Goal: Task Accomplishment & Management: Manage account settings

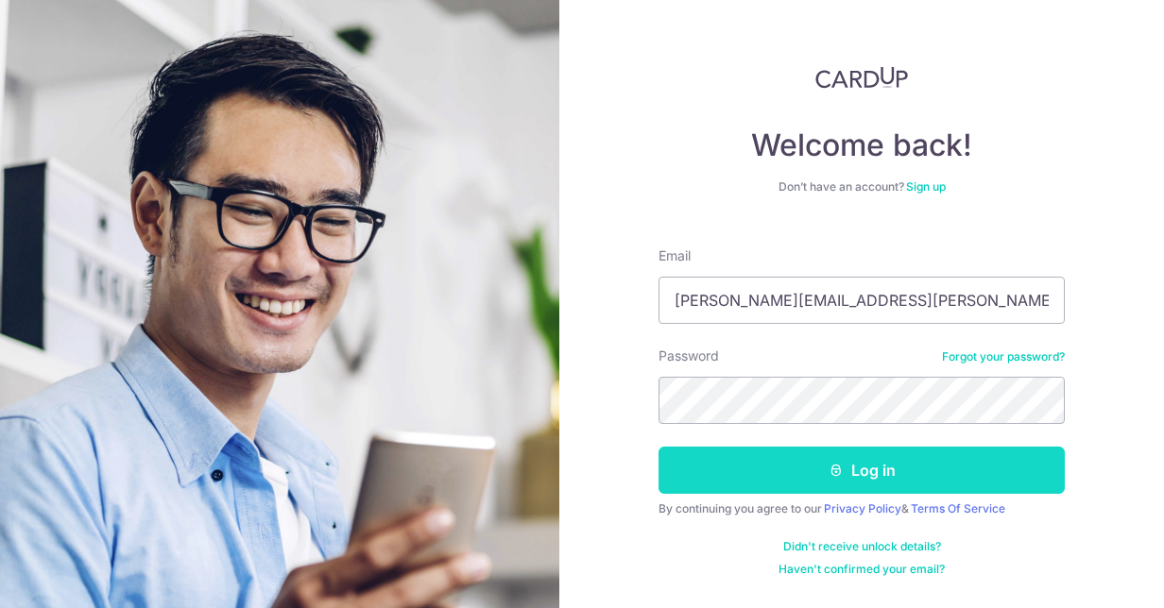
click at [867, 470] on button "Log in" at bounding box center [861, 470] width 406 height 47
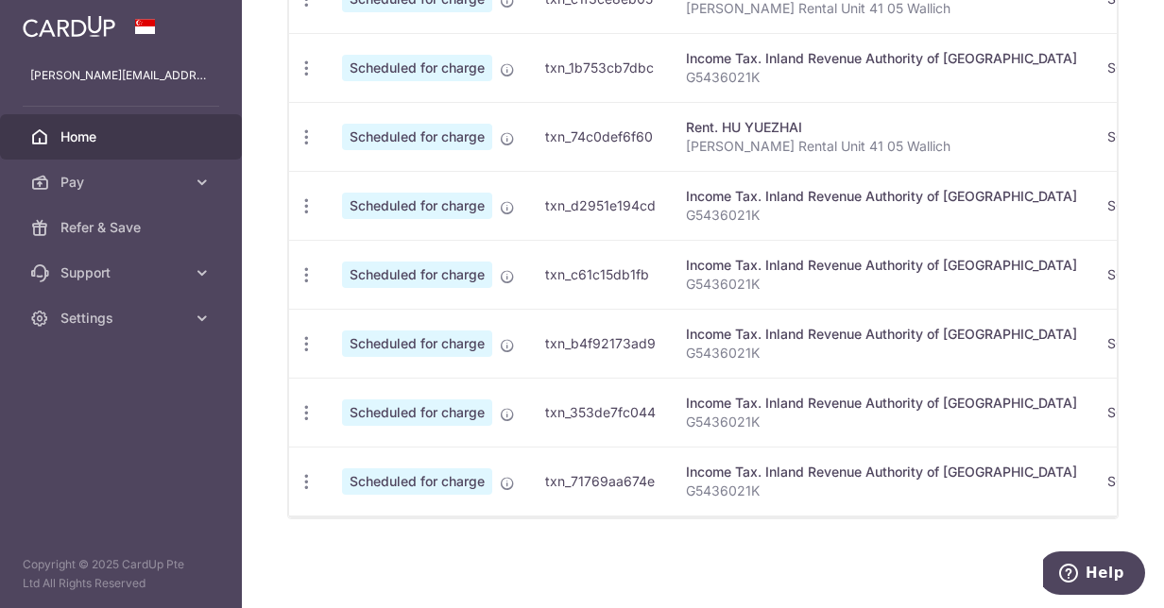
scroll to position [336, 0]
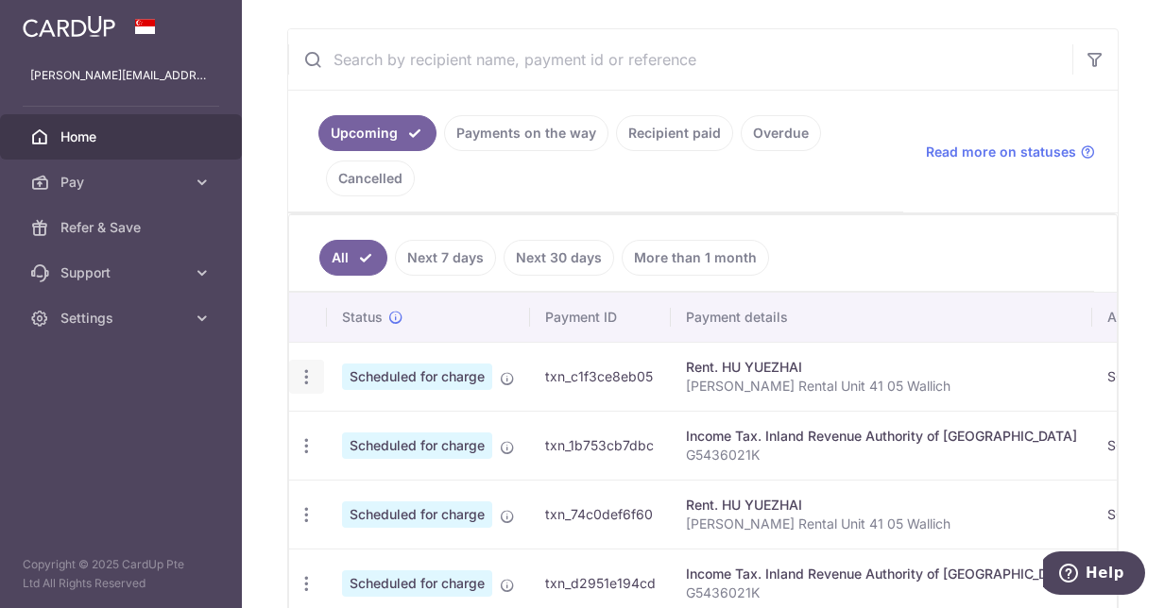
click at [306, 369] on icon "button" at bounding box center [307, 378] width 20 height 20
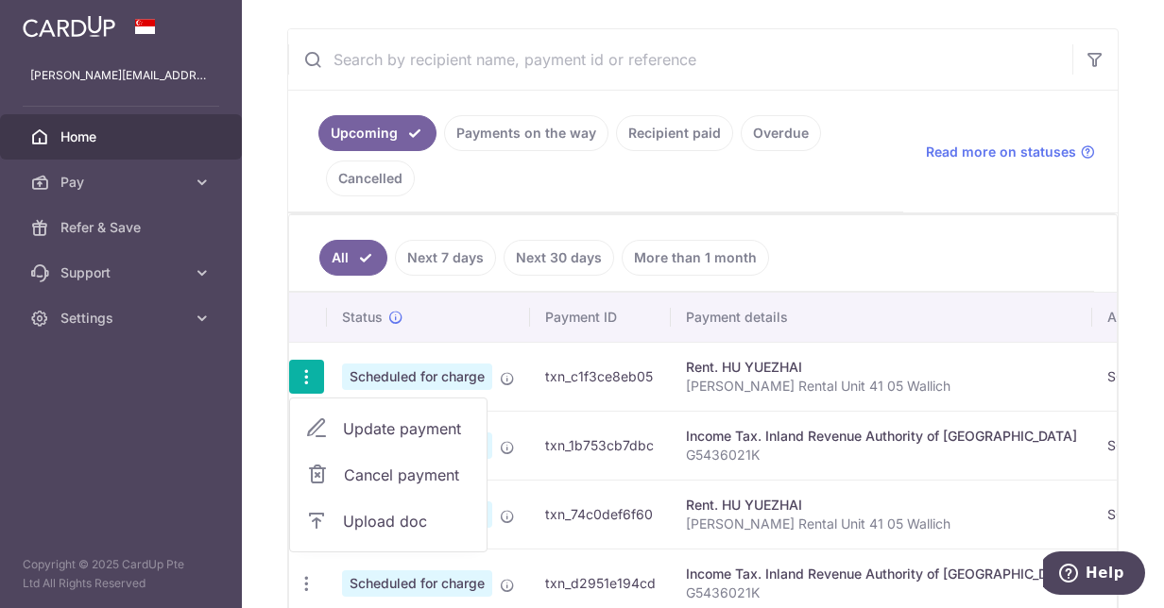
click at [368, 421] on span "Update payment" at bounding box center [407, 429] width 128 height 23
radio input "true"
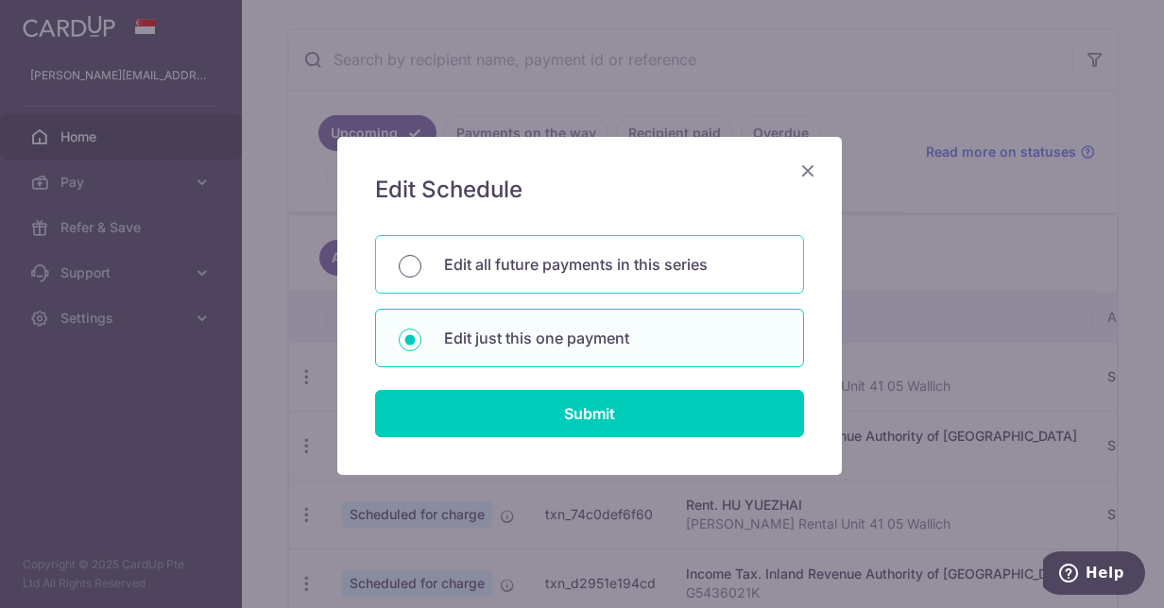
click at [407, 262] on input "Edit all future payments in this series" at bounding box center [410, 266] width 23 height 23
radio input "true"
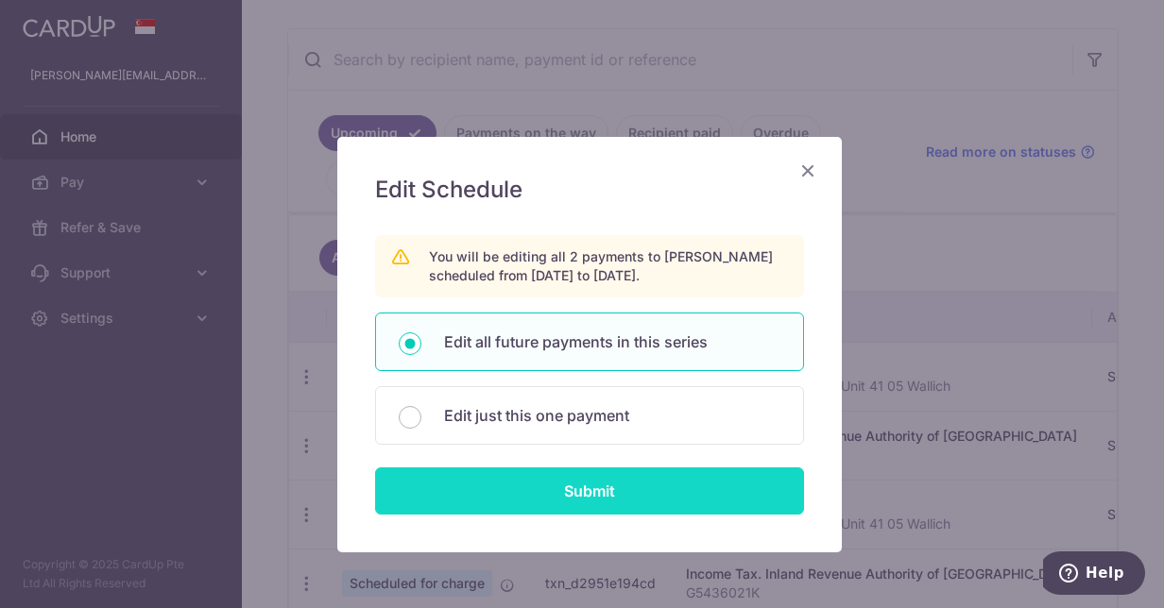
click at [573, 486] on input "Submit" at bounding box center [589, 491] width 429 height 47
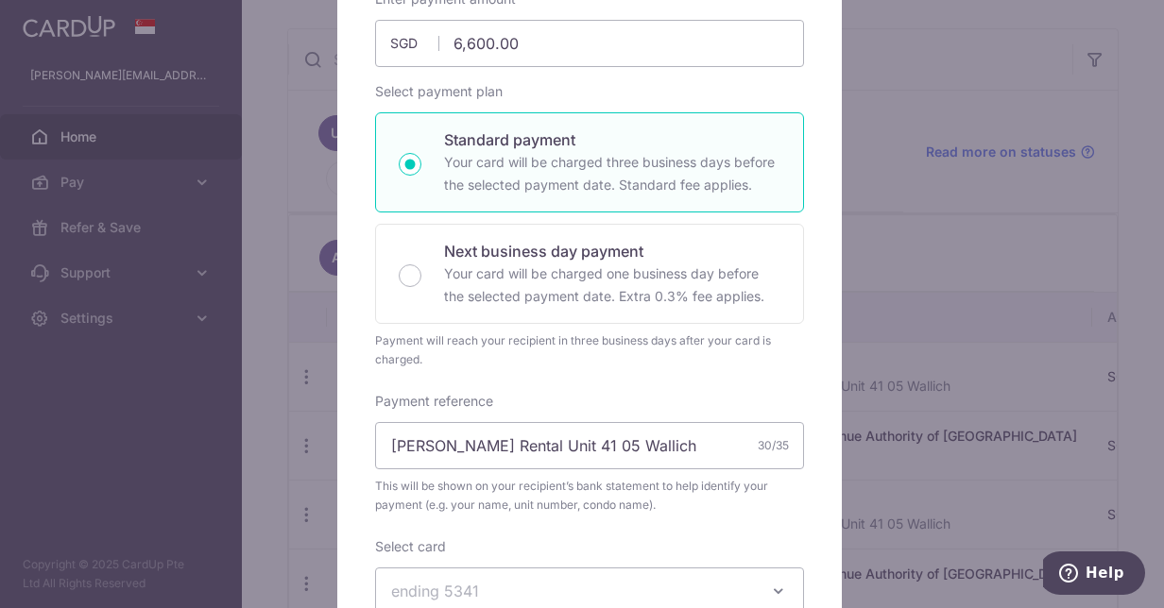
scroll to position [472, 0]
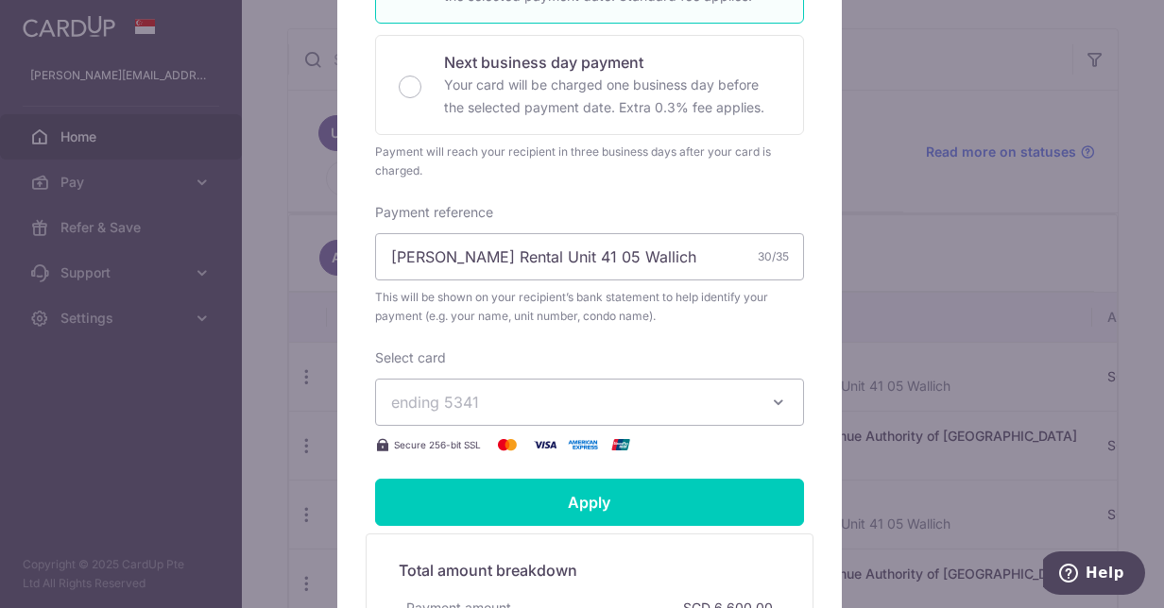
click at [769, 401] on icon "button" at bounding box center [778, 402] width 19 height 19
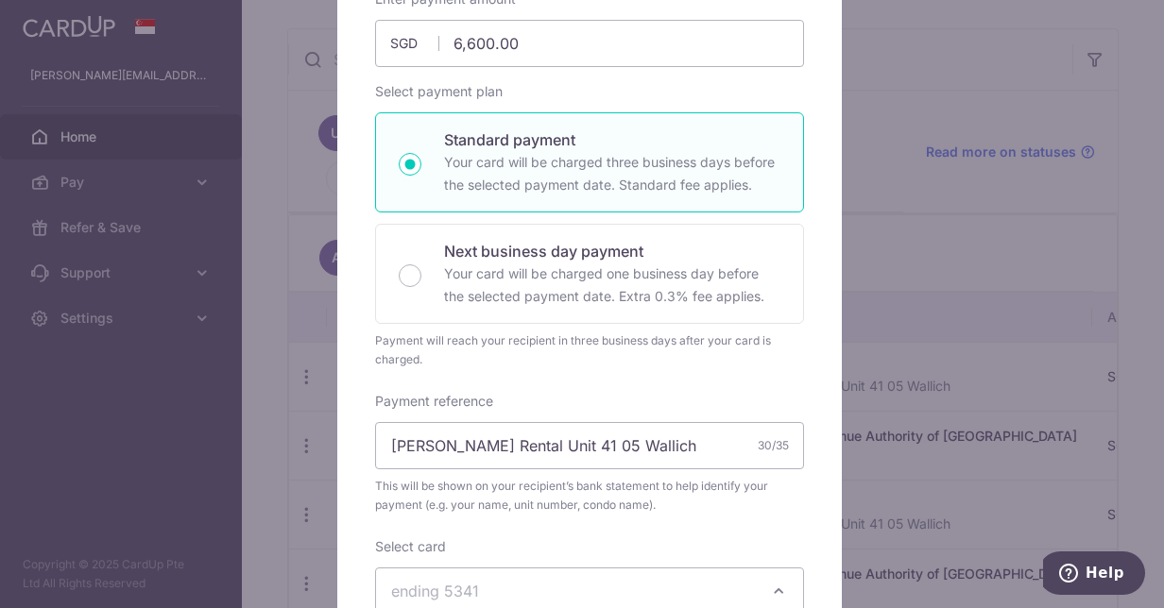
scroll to position [0, 0]
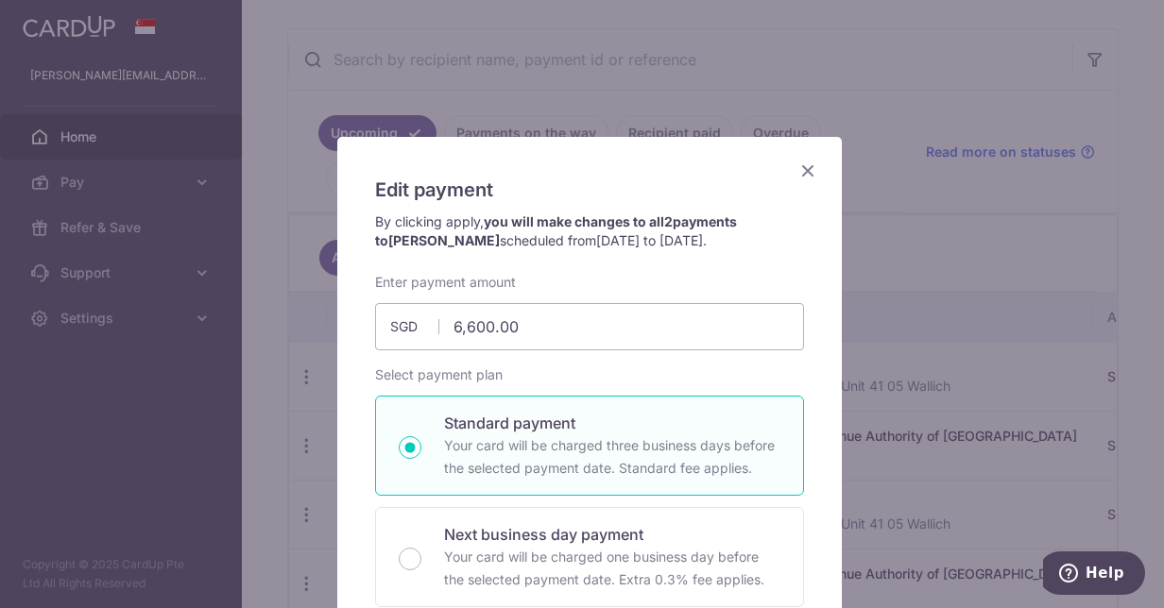
click at [803, 169] on icon "Close" at bounding box center [807, 171] width 23 height 24
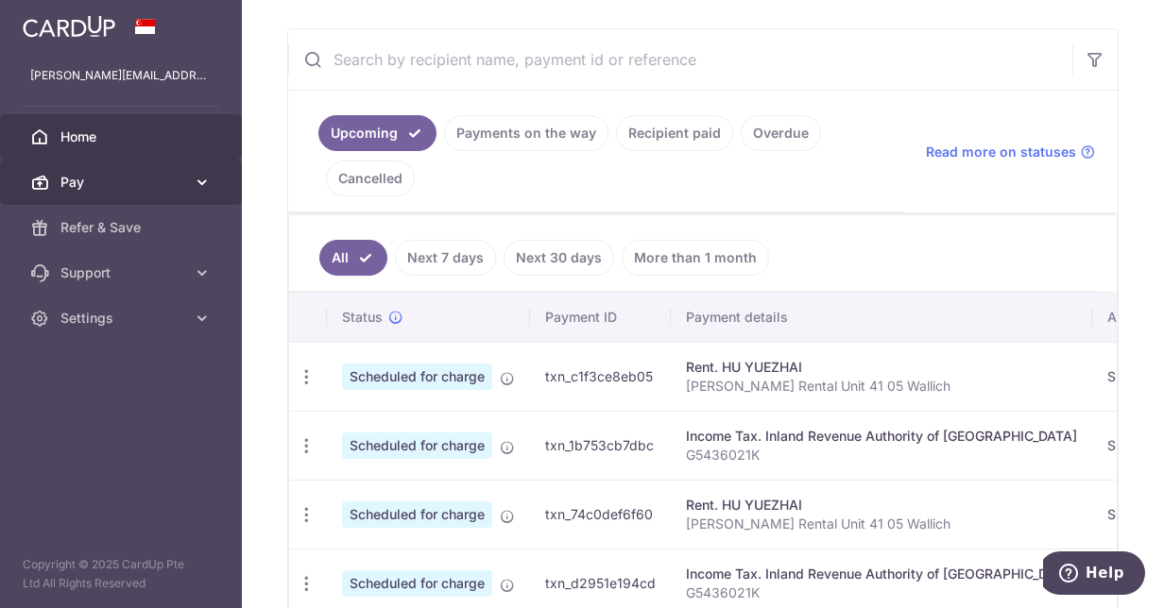
click at [212, 181] on link "Pay" at bounding box center [121, 182] width 242 height 45
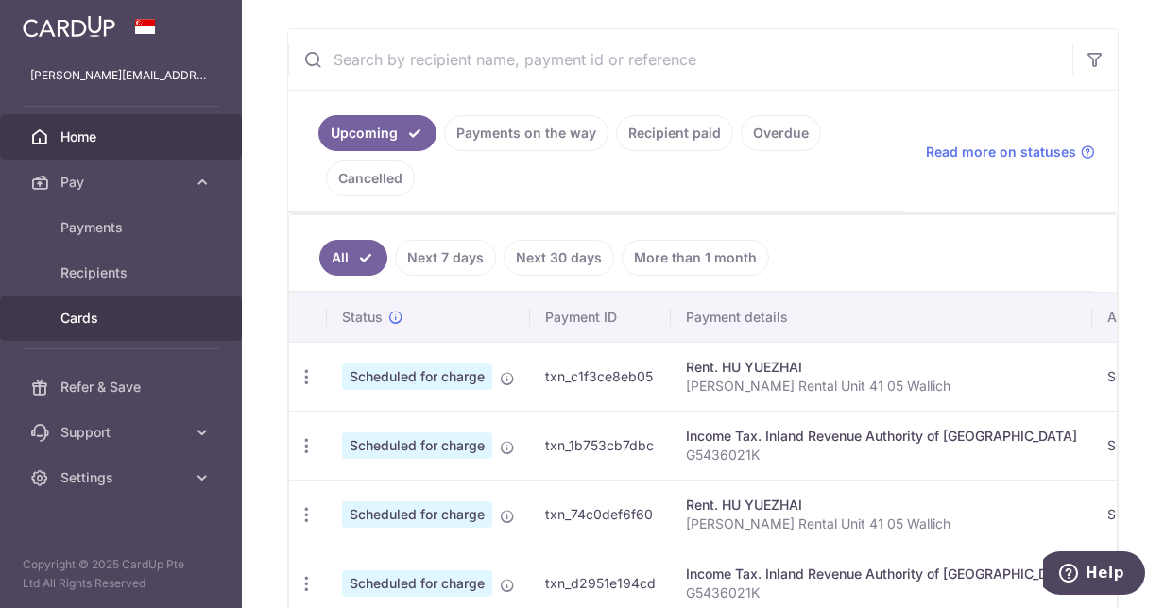
click at [87, 310] on span "Cards" at bounding box center [122, 318] width 125 height 19
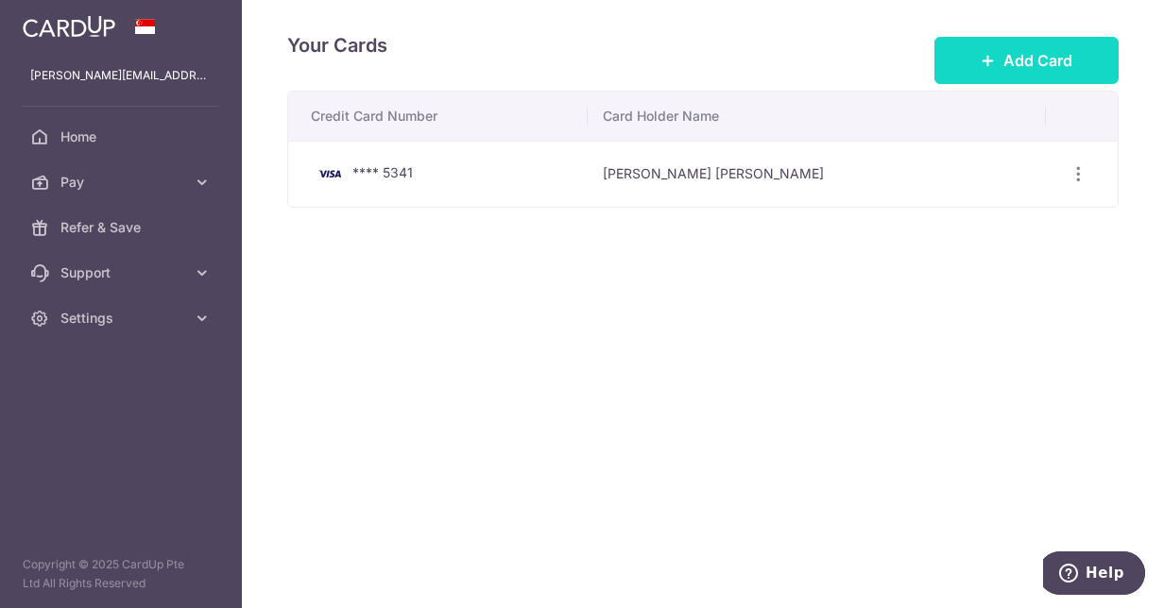
click at [999, 64] on button "Add Card" at bounding box center [1026, 60] width 184 height 47
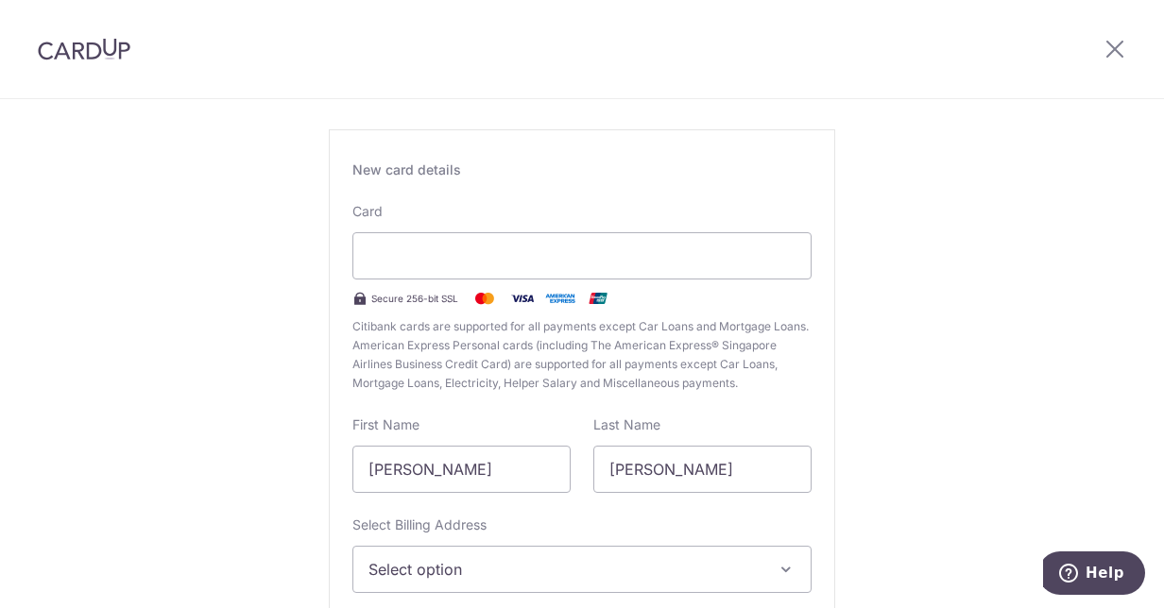
scroll to position [189, 0]
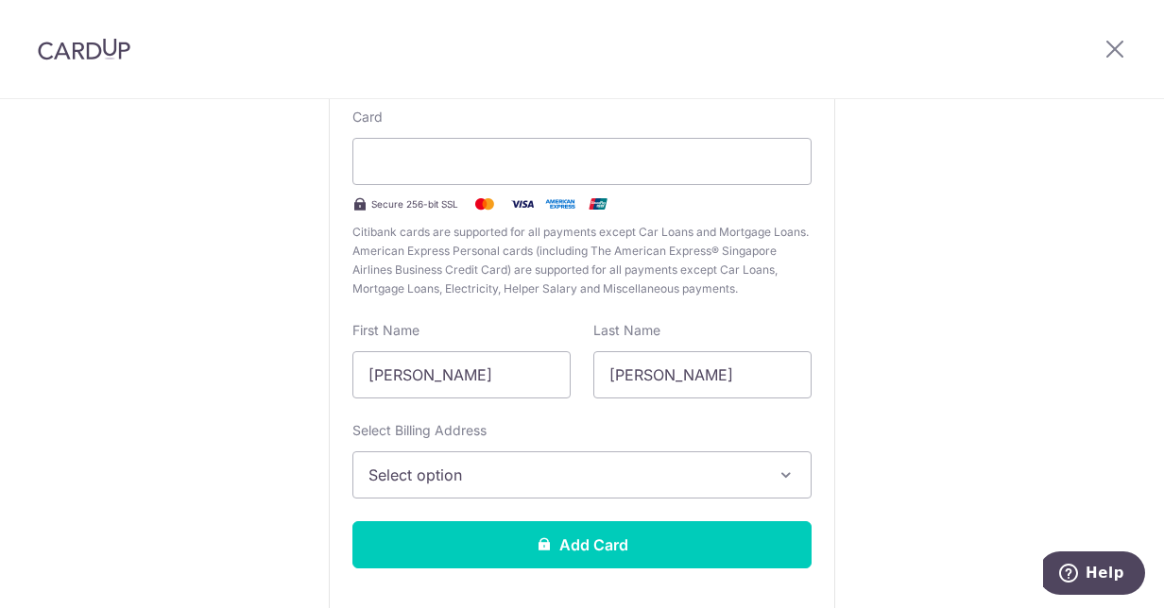
click at [423, 473] on span "Select option" at bounding box center [564, 475] width 393 height 23
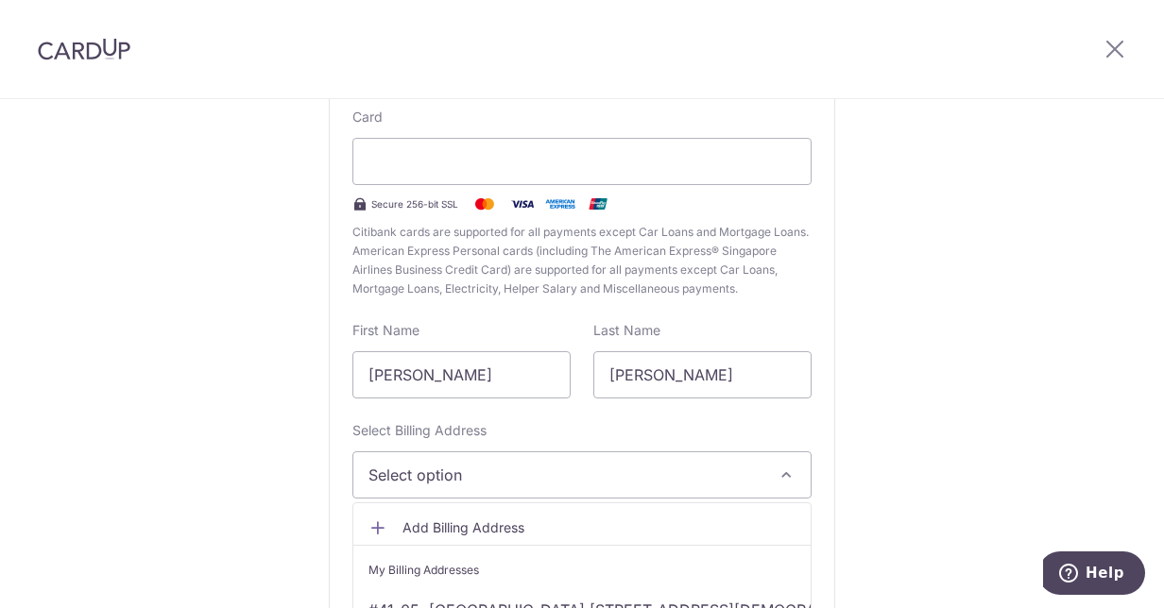
scroll to position [282, 0]
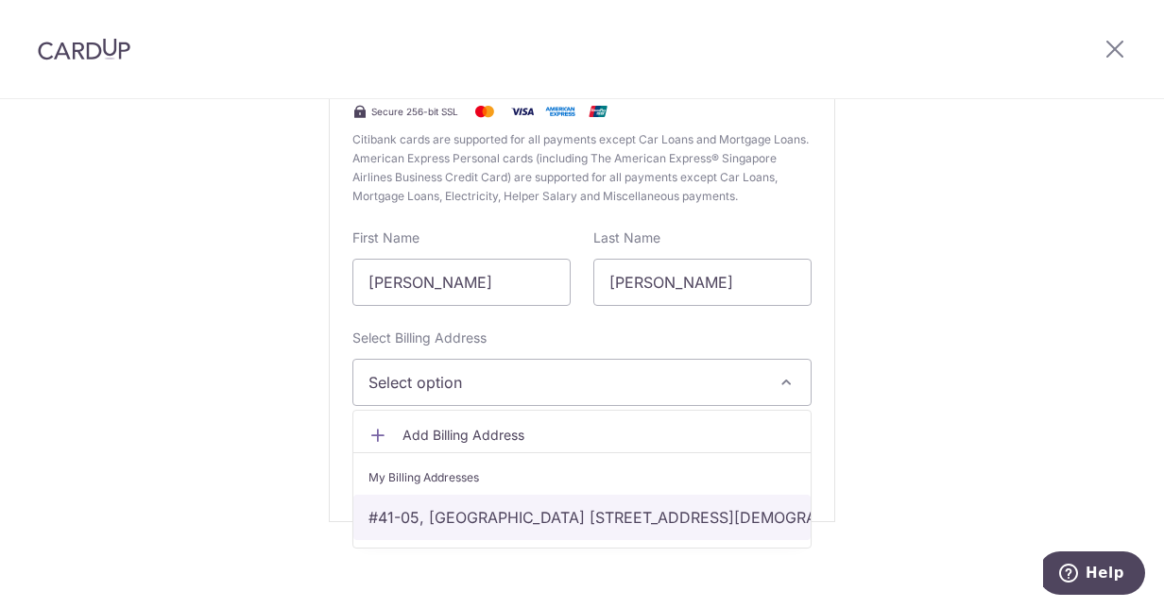
click at [521, 509] on link "#41-05, Wallich Residence 3 Wallich Street, Singapore, Singapore, Singapore-078…" at bounding box center [581, 517] width 457 height 45
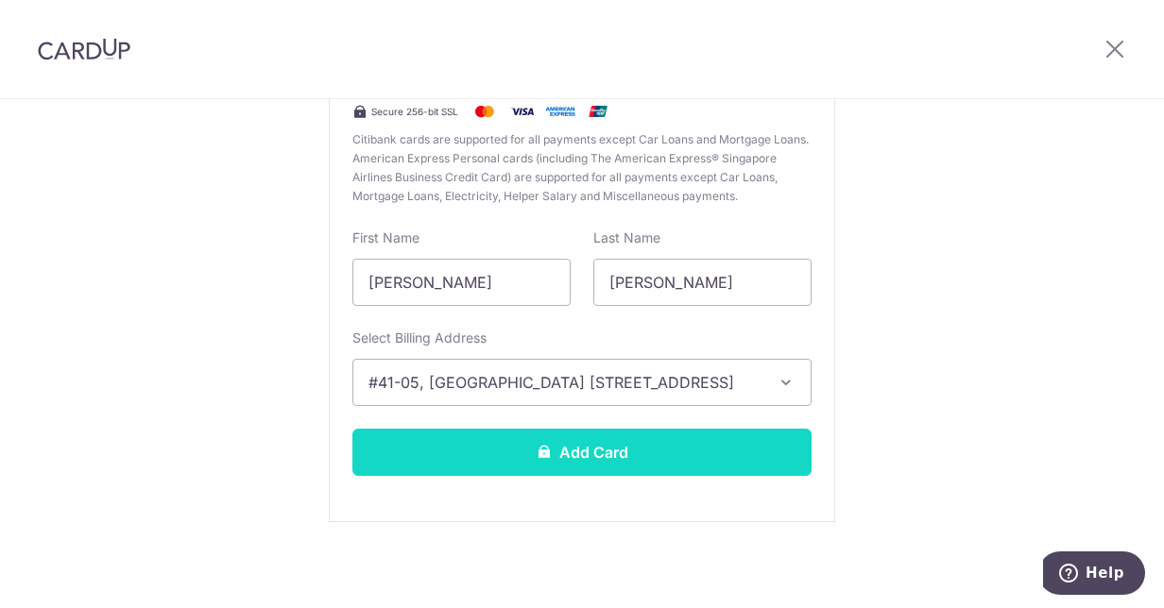
click at [627, 453] on button "Add Card" at bounding box center [581, 452] width 459 height 47
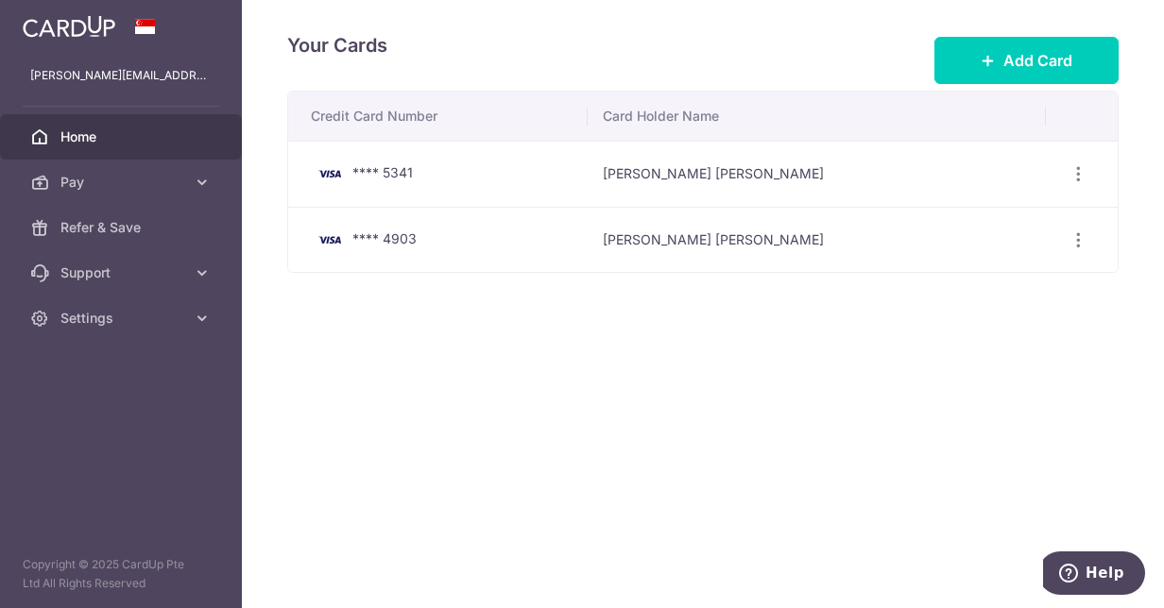
click at [56, 135] on link "Home" at bounding box center [121, 136] width 242 height 45
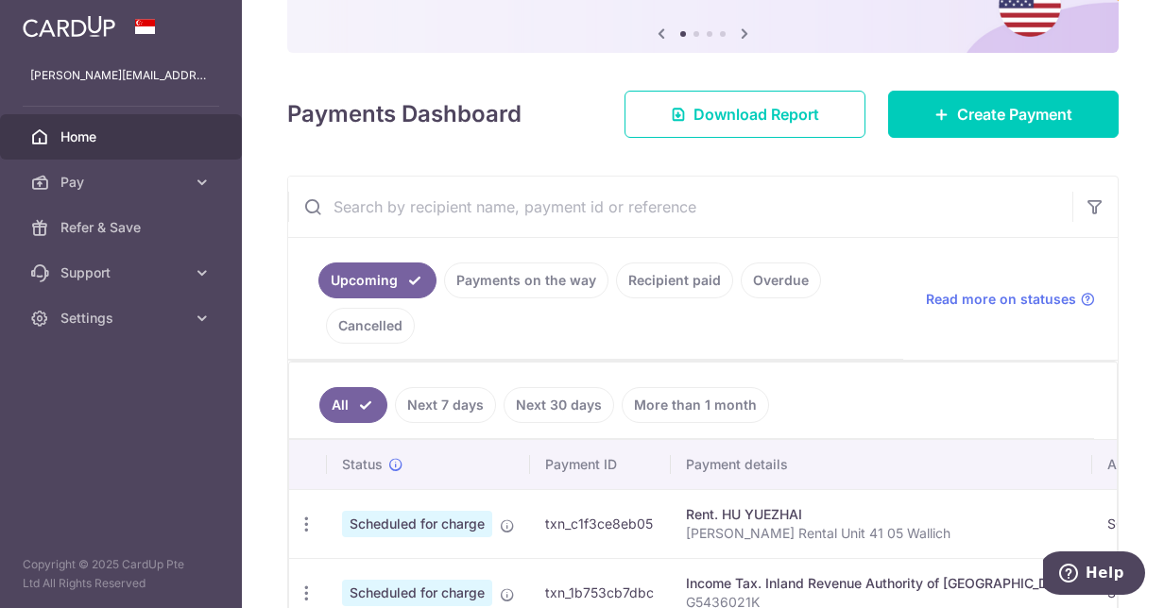
scroll to position [378, 0]
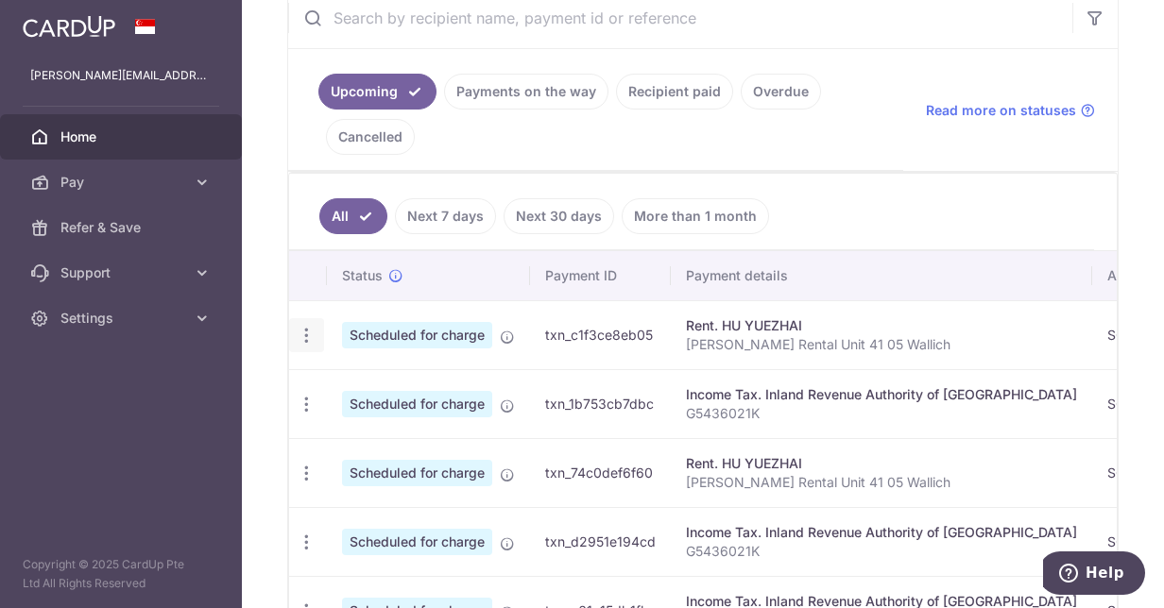
click at [302, 329] on icon "button" at bounding box center [307, 336] width 20 height 20
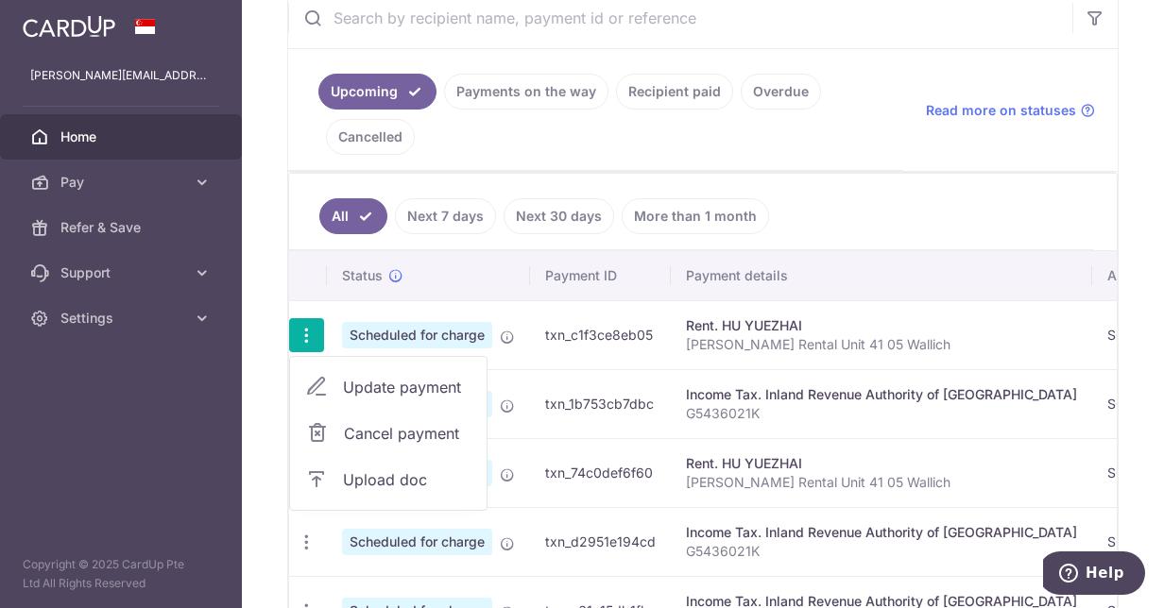
click at [316, 382] on icon at bounding box center [316, 387] width 23 height 23
radio input "true"
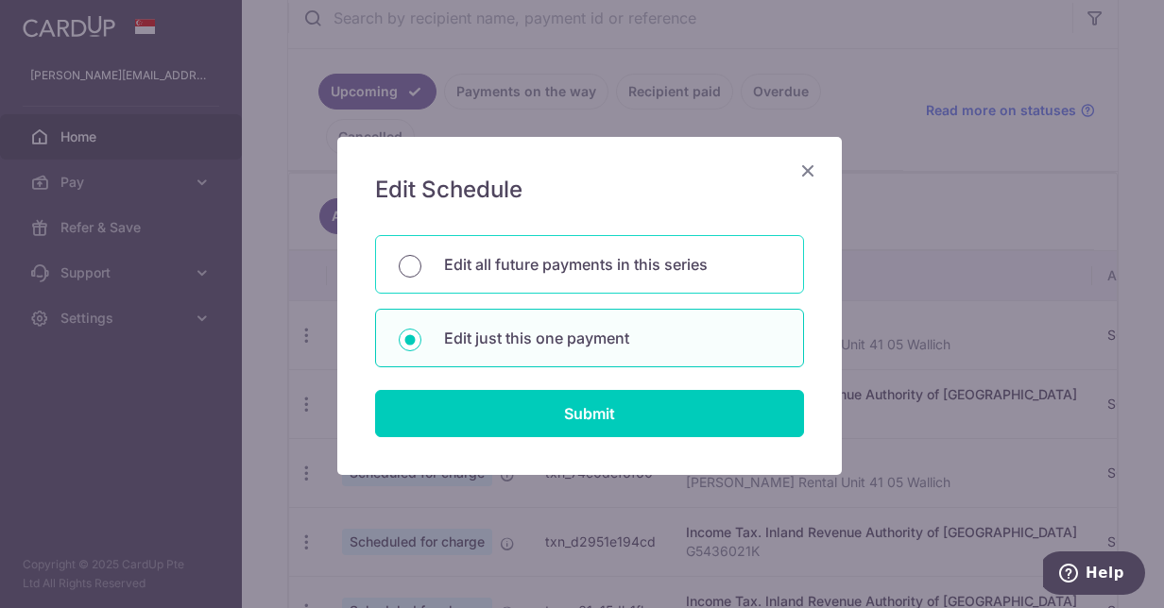
click at [400, 266] on input "Edit all future payments in this series" at bounding box center [410, 266] width 23 height 23
radio input "true"
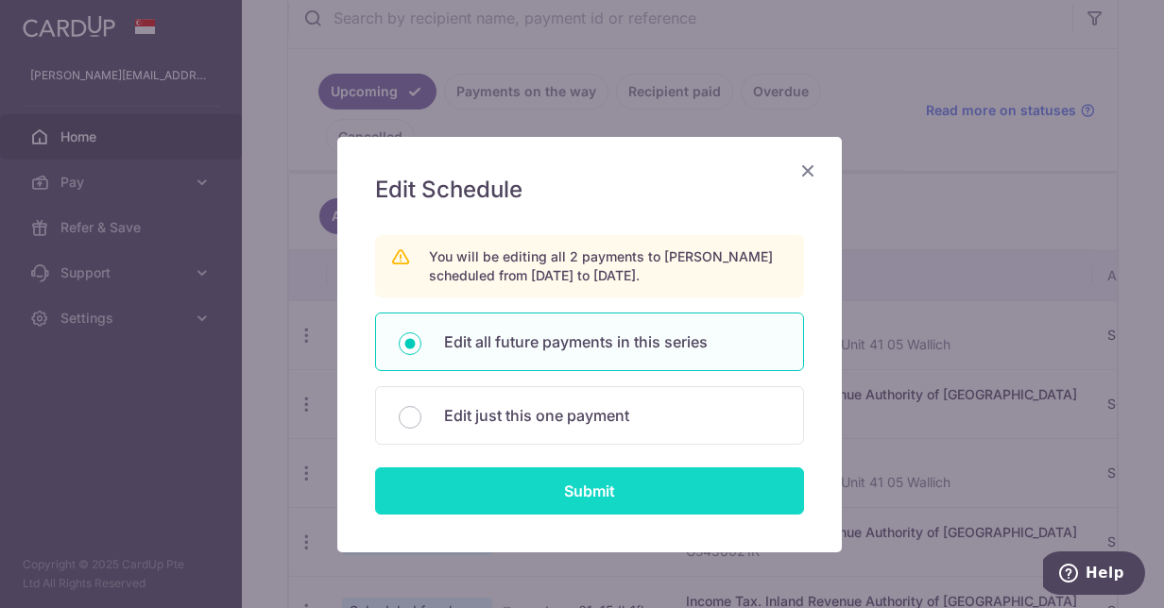
click at [588, 491] on input "Submit" at bounding box center [589, 491] width 429 height 47
radio input "true"
type input "6,600.00"
type input "[PERSON_NAME] Rental Unit 41 05 Wallich"
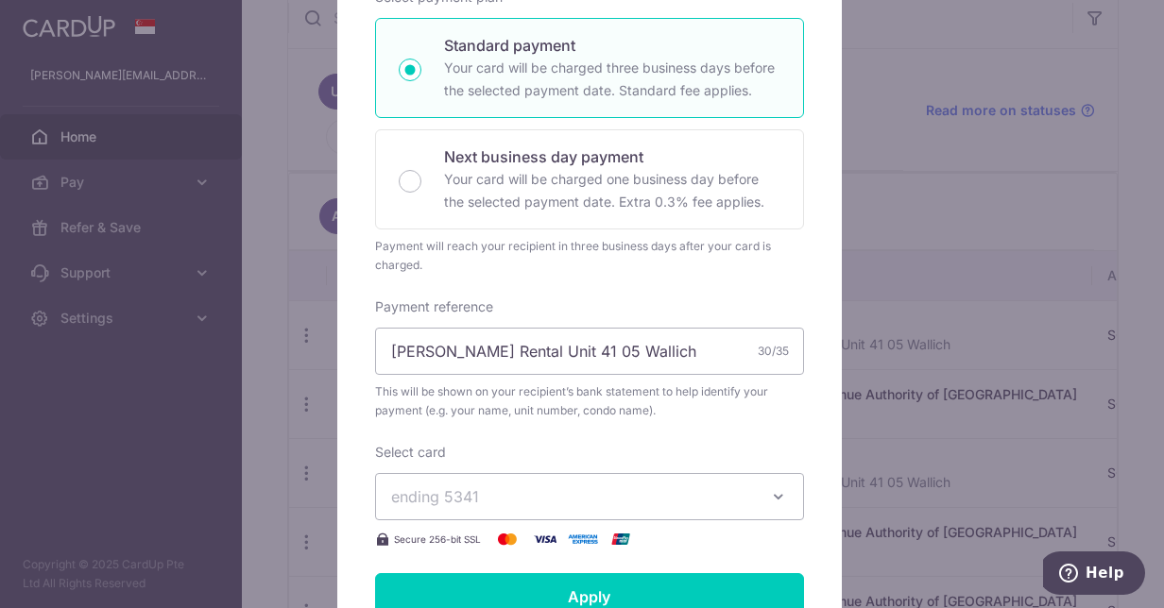
scroll to position [472, 0]
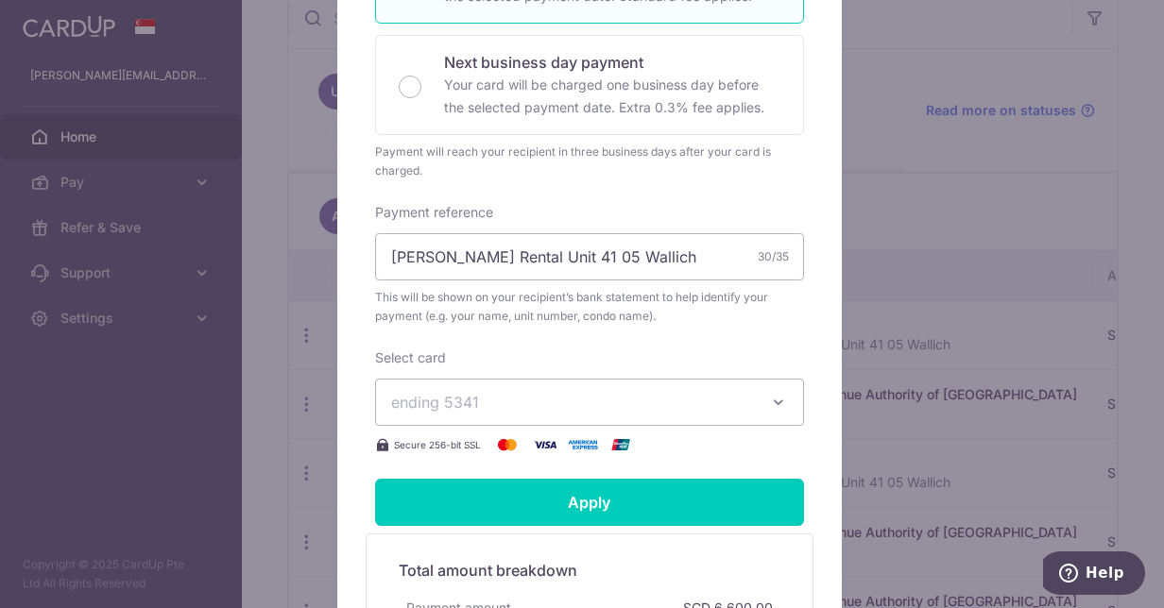
click at [544, 398] on span "ending 5341" at bounding box center [572, 402] width 363 height 23
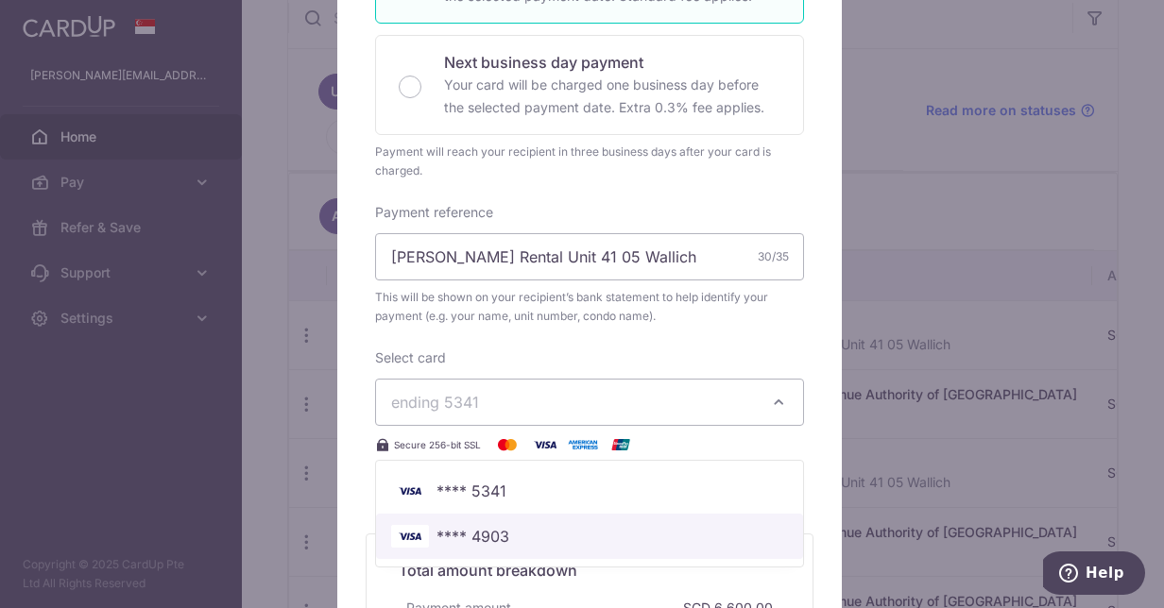
click at [486, 533] on span "**** 4903" at bounding box center [472, 536] width 73 height 23
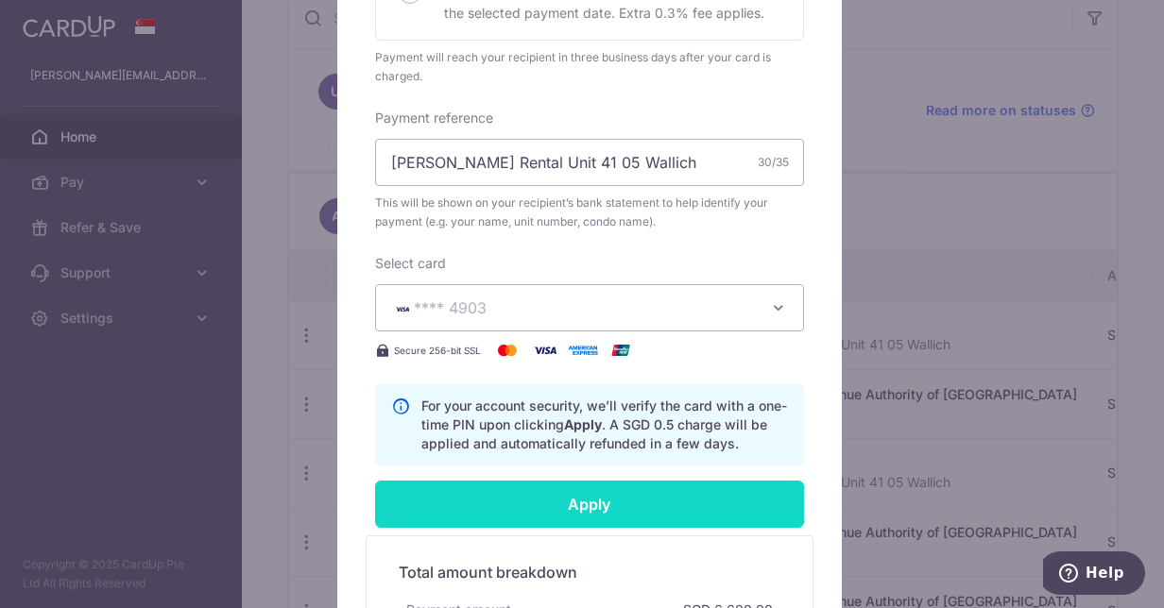
scroll to position [756, 0]
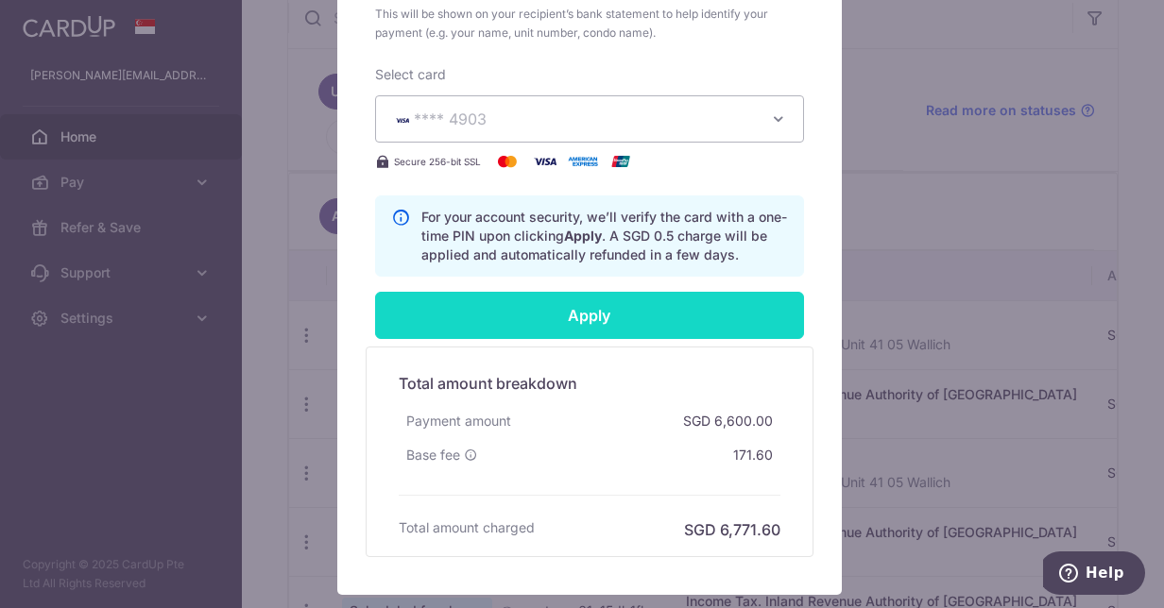
click at [590, 311] on input "Apply" at bounding box center [589, 315] width 429 height 47
type input "Successfully Applied"
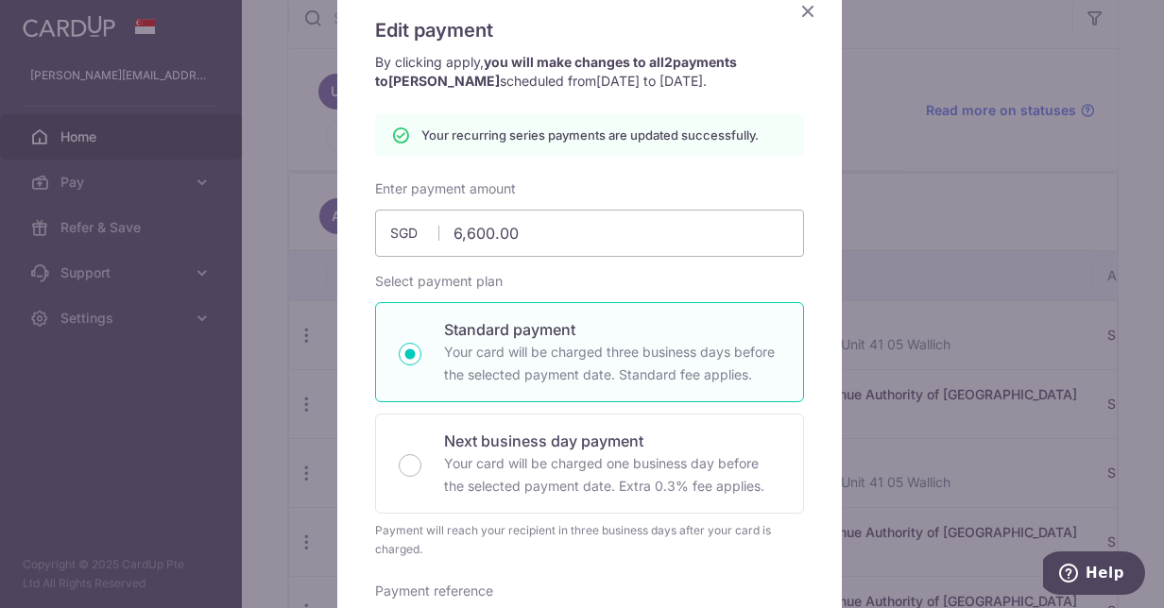
scroll to position [0, 0]
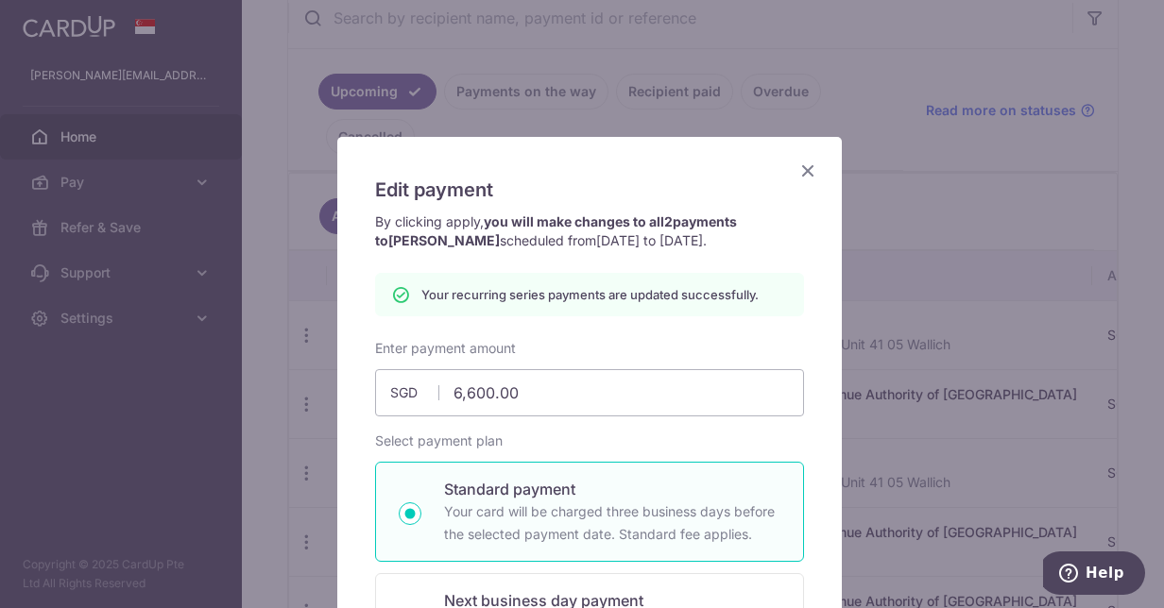
click at [804, 166] on icon "Close" at bounding box center [807, 171] width 23 height 24
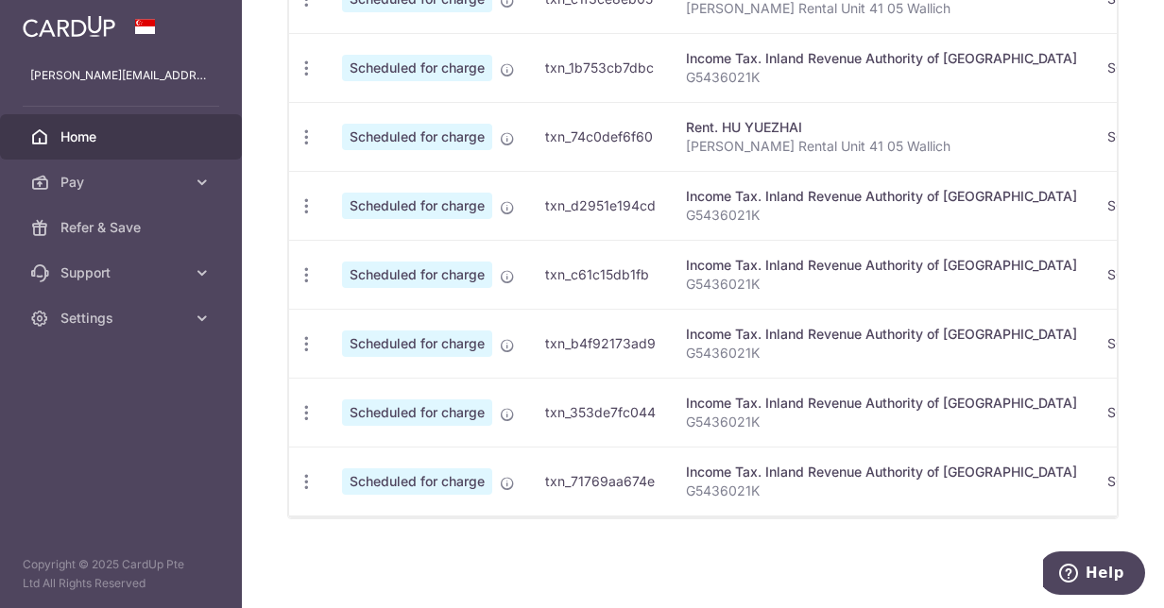
scroll to position [336, 0]
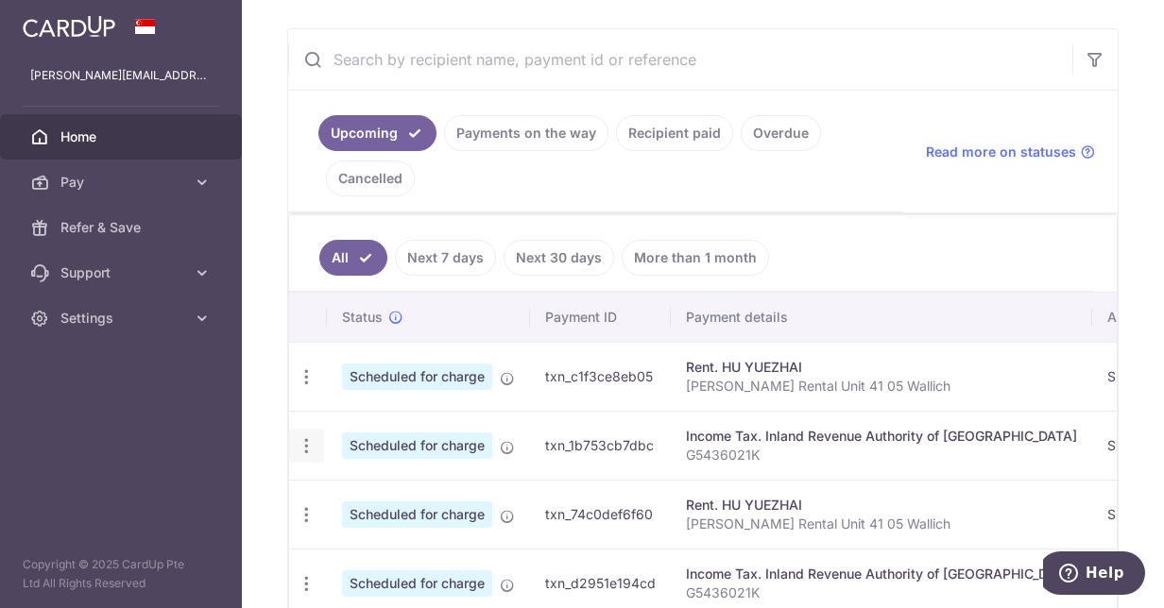
click at [302, 437] on icon "button" at bounding box center [307, 446] width 20 height 20
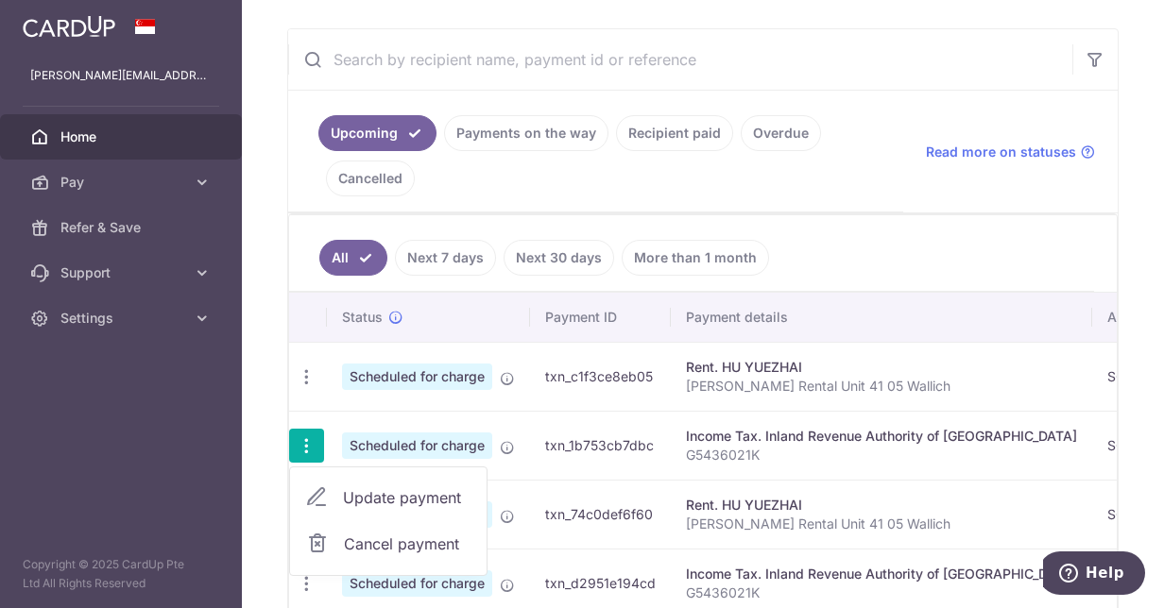
click at [363, 490] on span "Update payment" at bounding box center [407, 498] width 128 height 23
radio input "true"
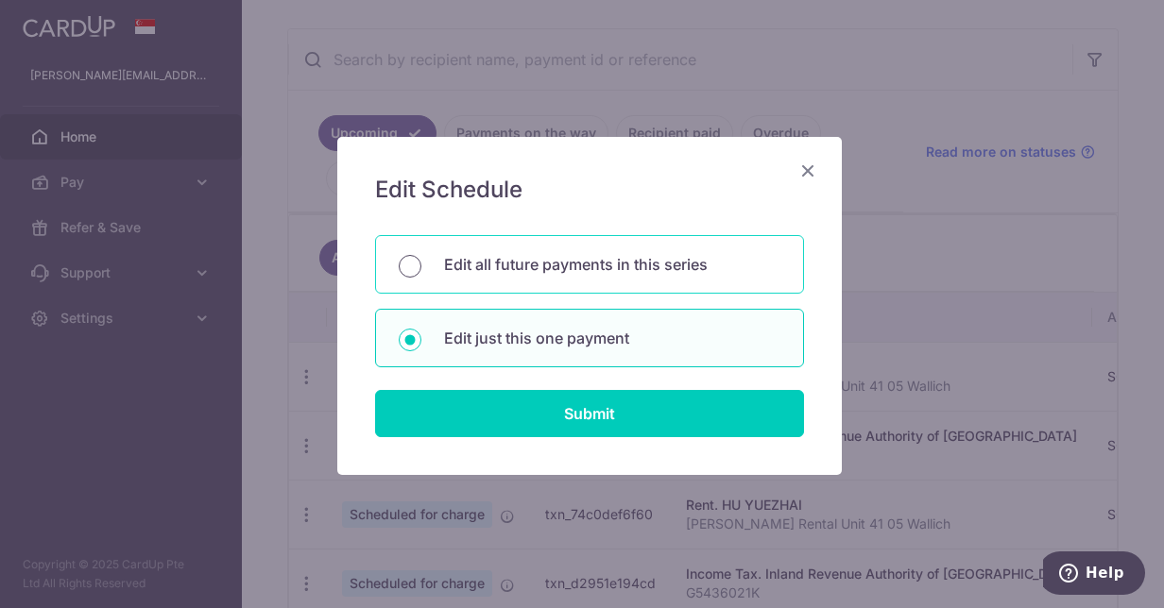
click at [401, 265] on input "Edit all future payments in this series" at bounding box center [410, 266] width 23 height 23
radio input "true"
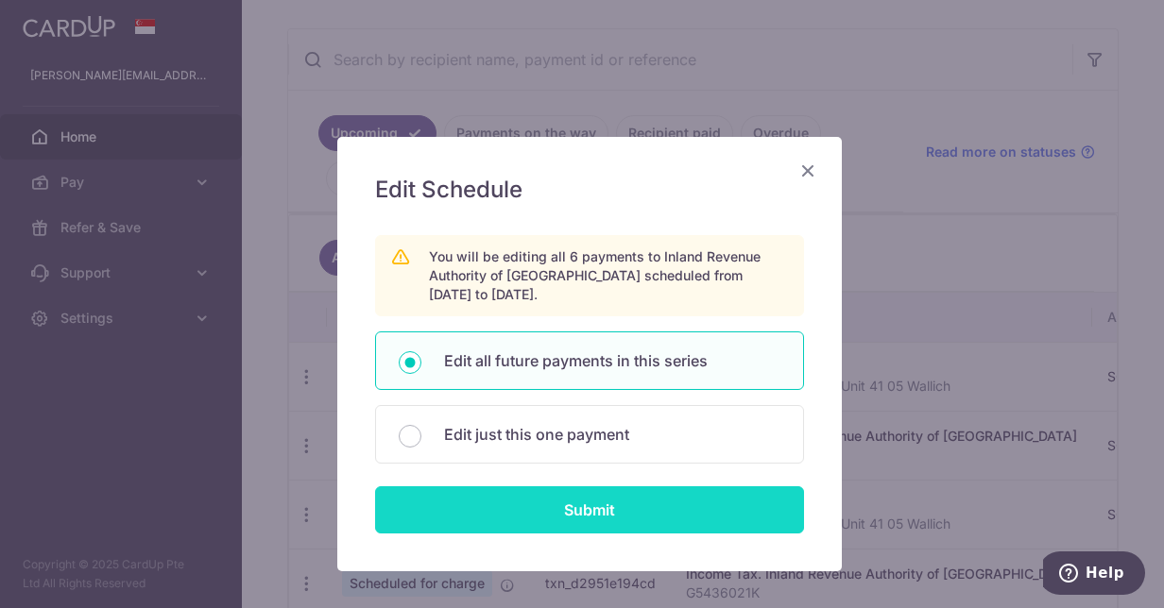
click at [608, 506] on input "Submit" at bounding box center [589, 510] width 429 height 47
radio input "true"
type input "10,382.07"
type input "G5436021K"
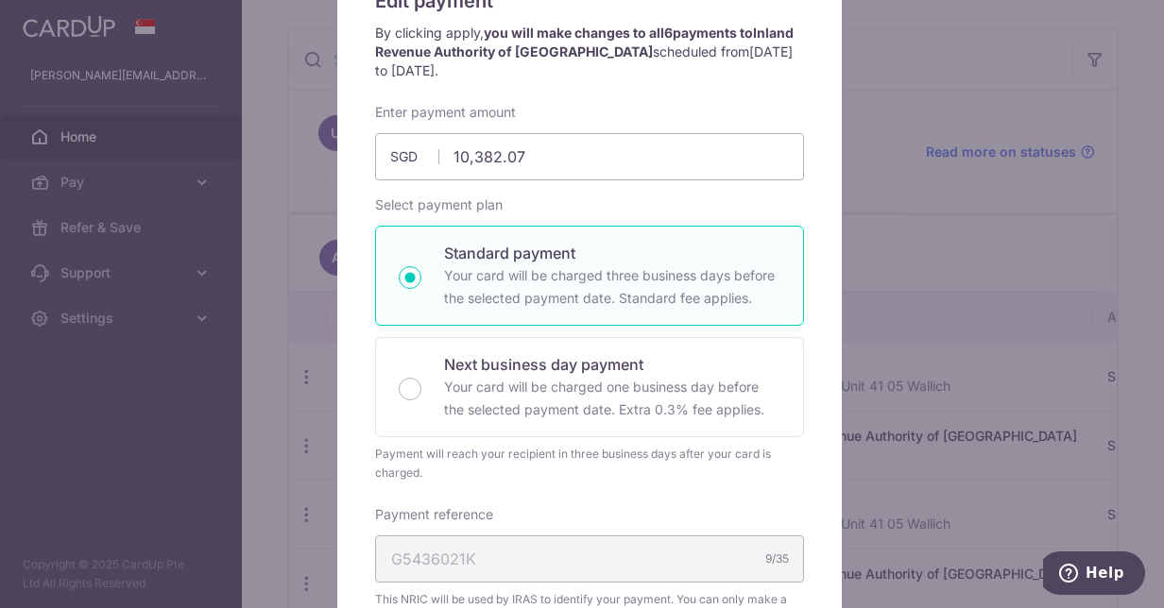
scroll to position [472, 0]
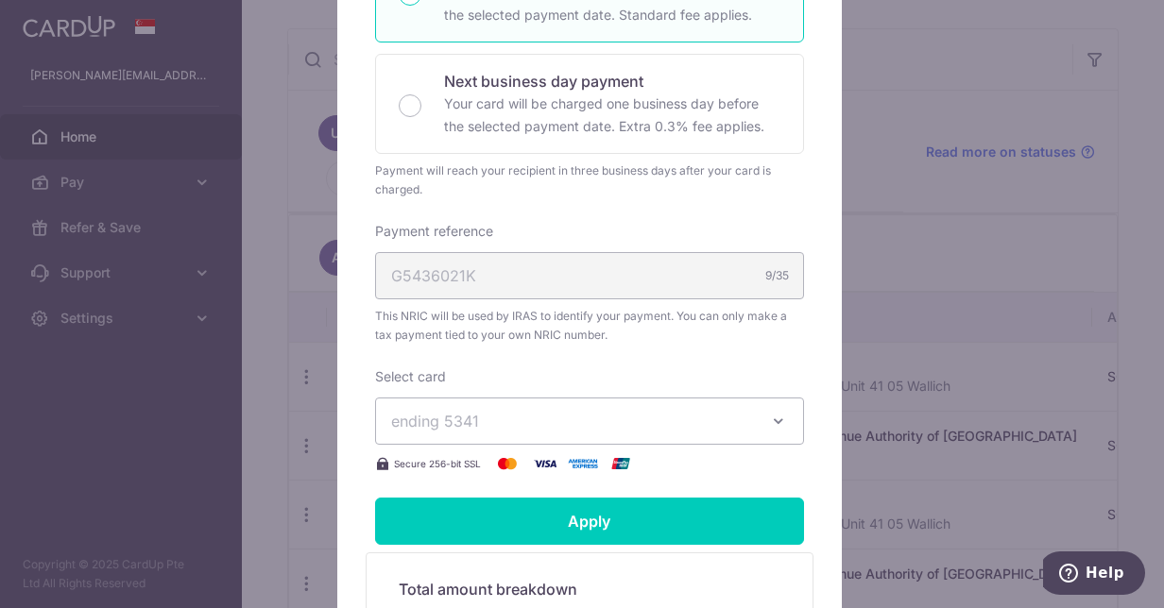
click at [531, 421] on span "ending 5341" at bounding box center [572, 421] width 363 height 23
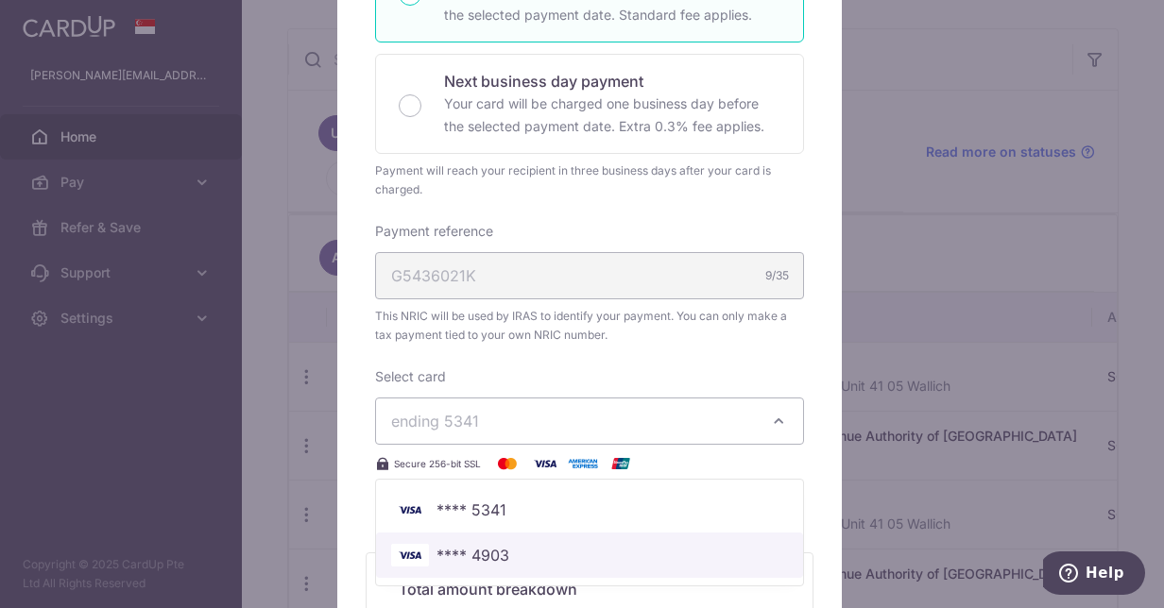
click at [478, 546] on span "**** 4903" at bounding box center [472, 555] width 73 height 23
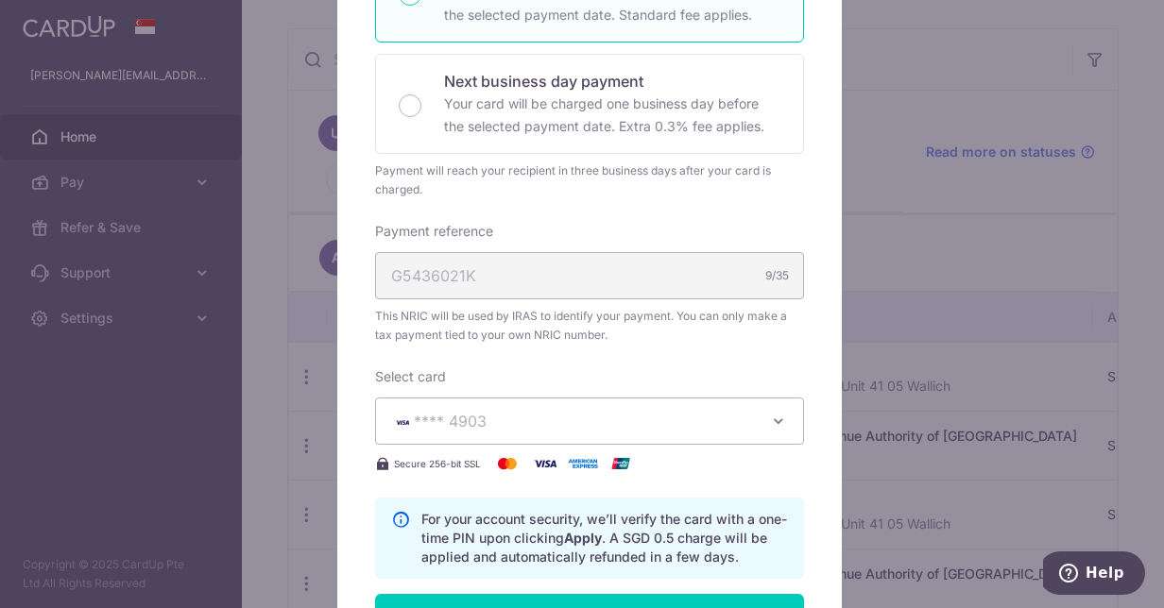
scroll to position [661, 0]
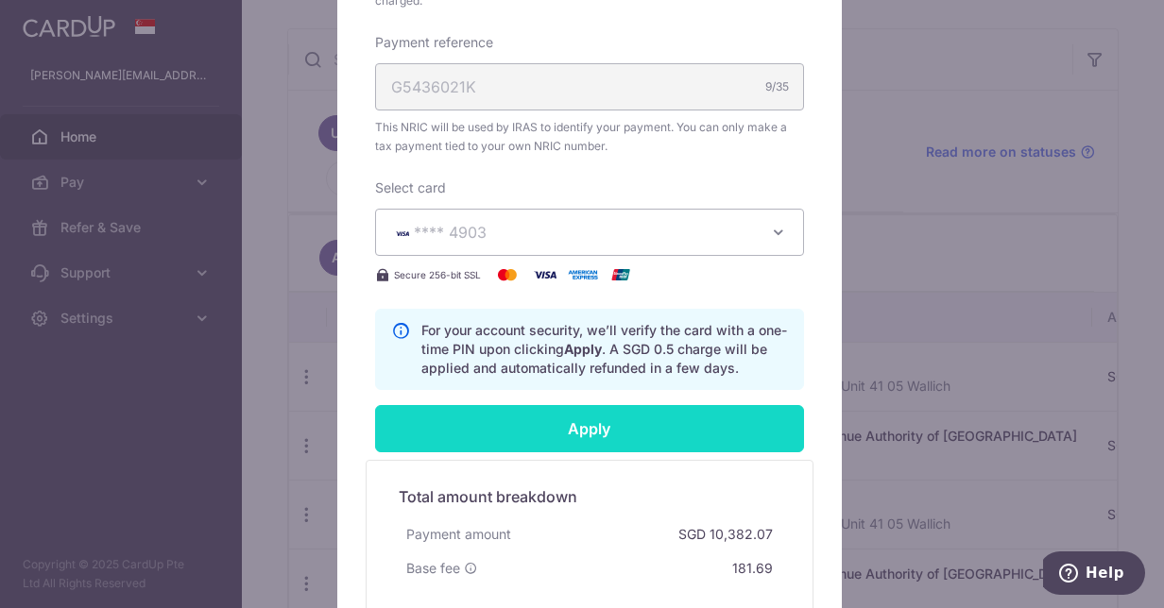
click at [606, 420] on input "Apply" at bounding box center [589, 428] width 429 height 47
type input "Successfully Applied"
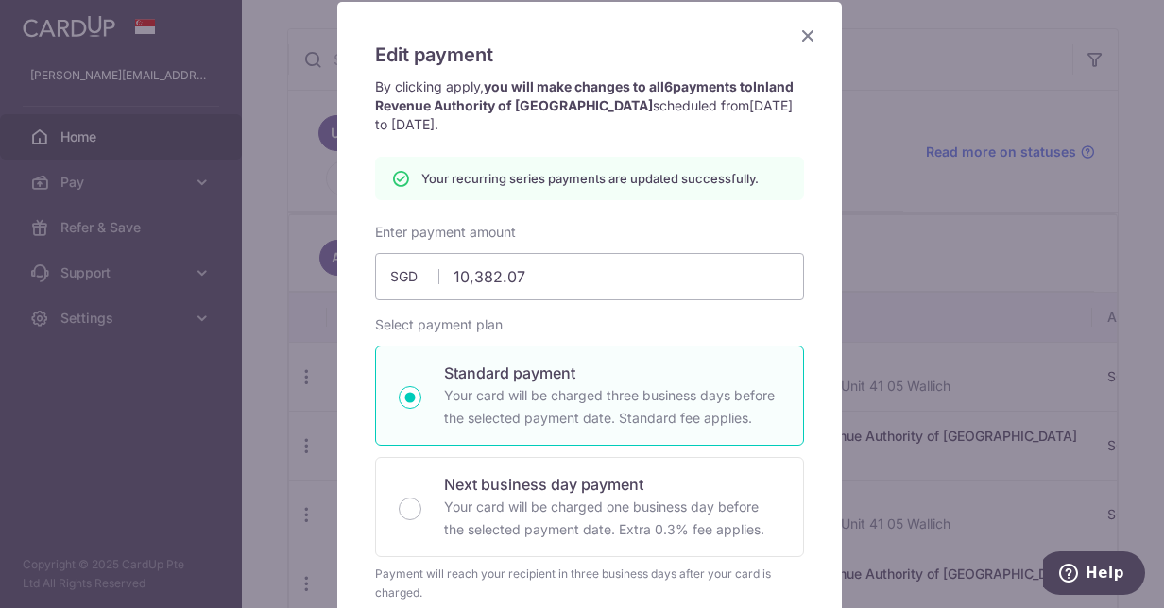
scroll to position [0, 0]
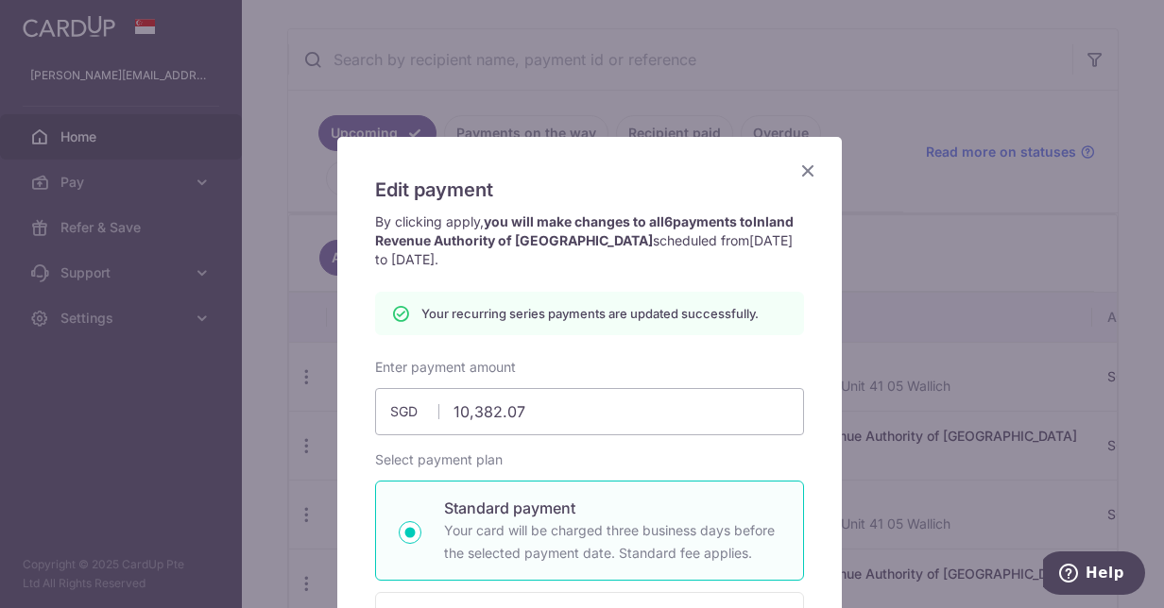
click at [797, 167] on icon "Close" at bounding box center [807, 171] width 23 height 24
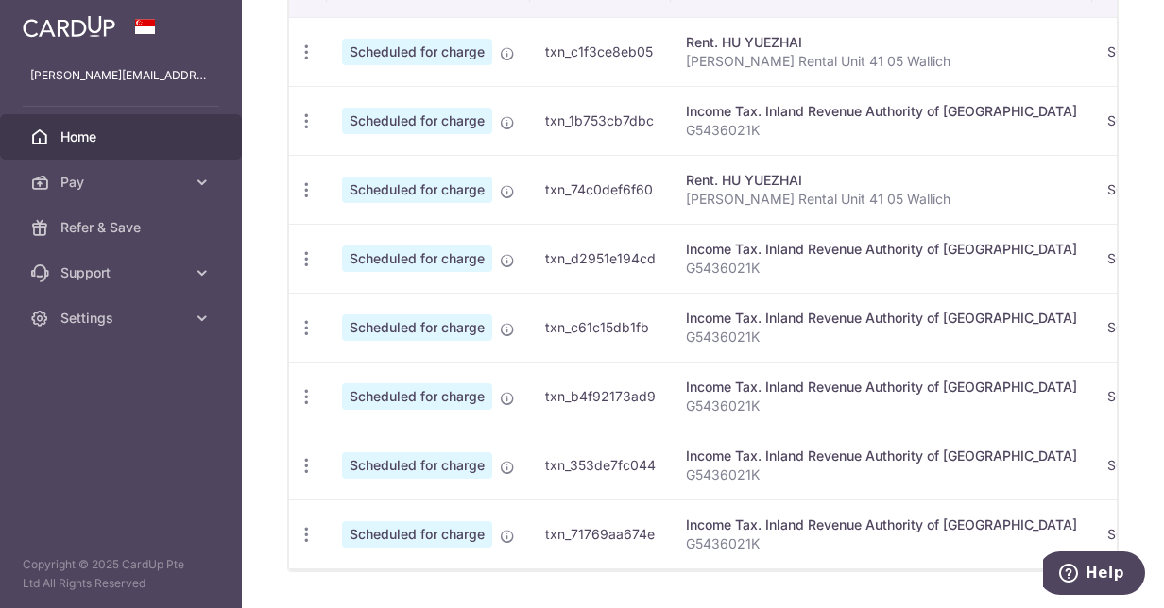
scroll to position [714, 0]
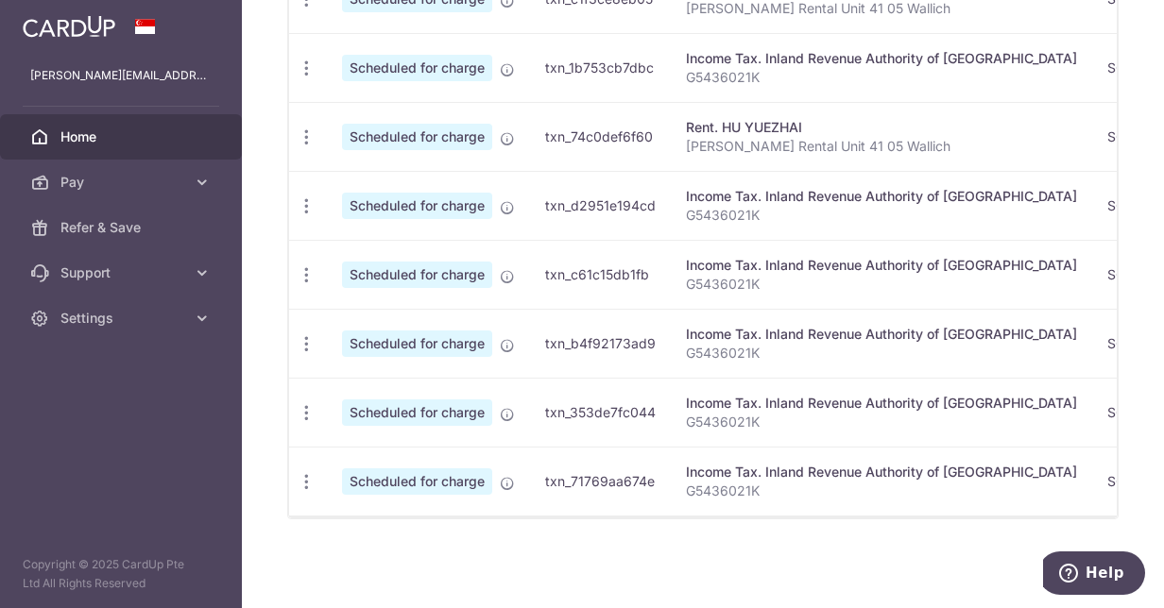
click at [607, 506] on td "txn_71769aa674e" at bounding box center [600, 481] width 141 height 69
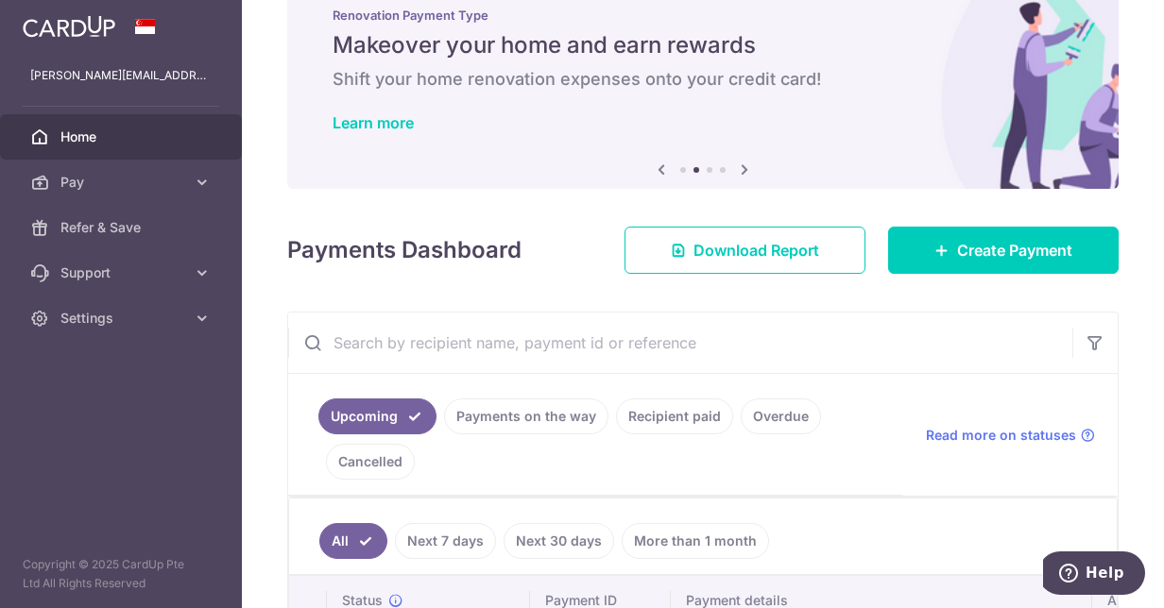
scroll to position [0, 0]
